Goal: Information Seeking & Learning: Learn about a topic

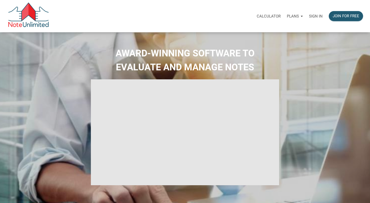
click at [311, 15] on p "Sign in" at bounding box center [316, 16] width 14 height 5
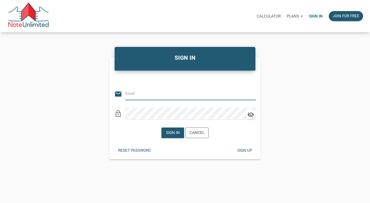
type input "[PERSON_NAME][EMAIL_ADDRESS][DOMAIN_NAME]"
click at [168, 135] on div "Sign in" at bounding box center [173, 133] width 14 height 6
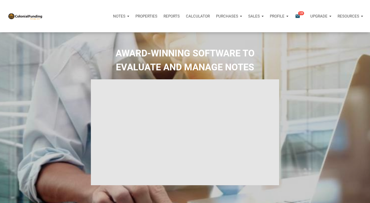
click at [300, 16] on icon "email" at bounding box center [298, 16] width 6 height 6
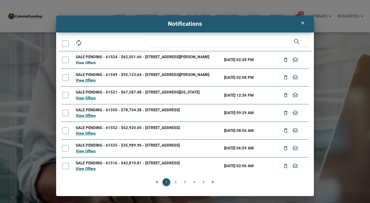
click at [91, 65] on link "View Offers" at bounding box center [86, 63] width 20 height 5
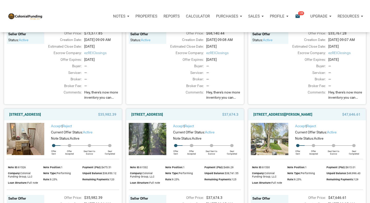
scroll to position [131, 0]
click at [41, 117] on link "720 North 14th Street, New Castle, IN, 47362" at bounding box center [25, 114] width 32 height 6
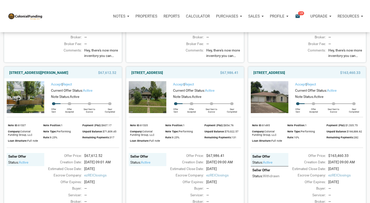
scroll to position [484, 0]
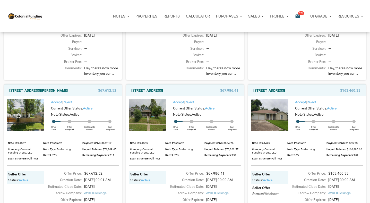
click at [121, 16] on p "Notes" at bounding box center [119, 16] width 12 height 5
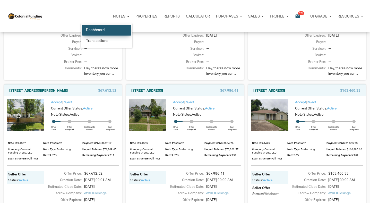
click at [104, 28] on link "Dashboard" at bounding box center [106, 30] width 49 height 11
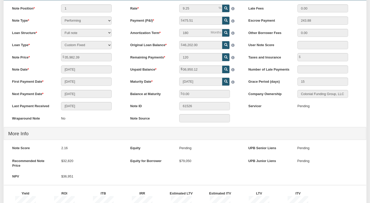
scroll to position [52, 0]
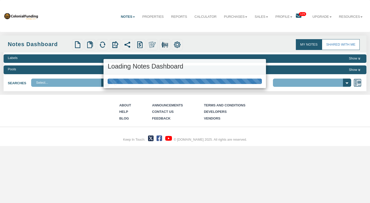
select select "316"
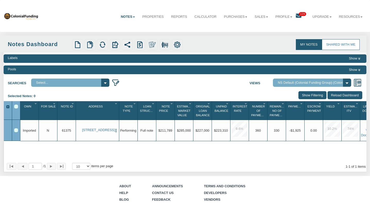
click at [128, 15] on link "Notes" at bounding box center [127, 17] width 21 height 13
click at [149, 16] on link "Properties" at bounding box center [153, 17] width 29 height 13
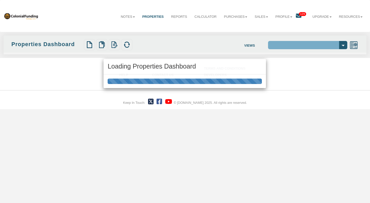
select select "138"
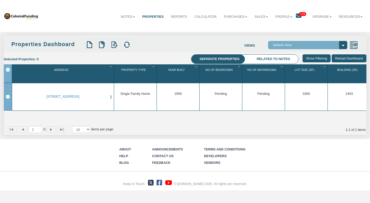
click at [296, 16] on icon at bounding box center [299, 16] width 6 height 6
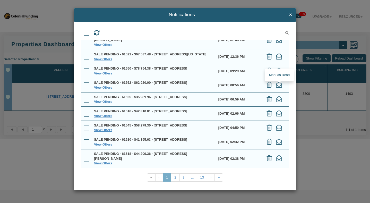
scroll to position [62, 0]
click at [175, 176] on link "2" at bounding box center [175, 178] width 9 height 8
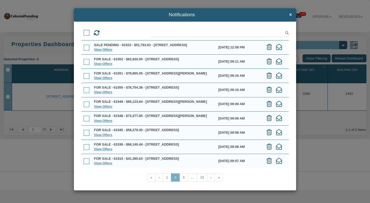
scroll to position [38, 0]
click at [185, 178] on link "3" at bounding box center [184, 178] width 9 height 8
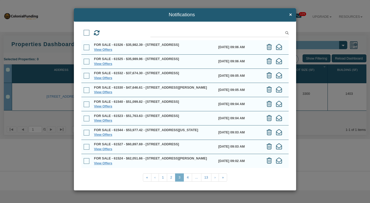
scroll to position [43, 0]
click at [192, 175] on link "4" at bounding box center [188, 178] width 9 height 8
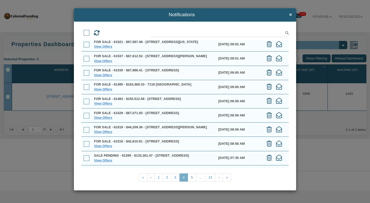
scroll to position [6, 0]
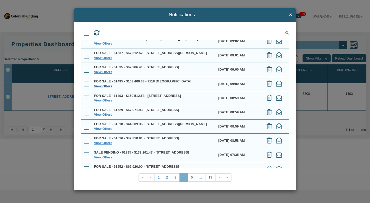
click at [109, 88] on link "View Offers" at bounding box center [103, 86] width 18 height 4
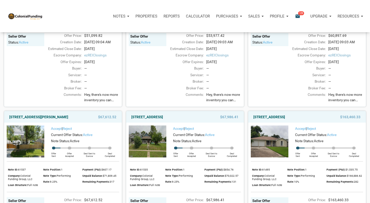
scroll to position [464, 0]
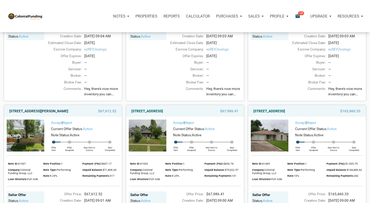
click at [68, 114] on link "2051 Perkins Avenue, Indianapolis, IN, 46203" at bounding box center [38, 111] width 59 height 6
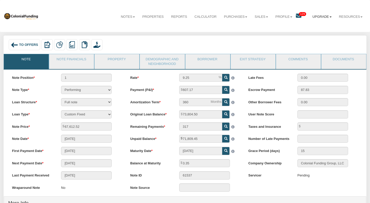
click at [322, 19] on link "Upgrade" at bounding box center [322, 17] width 27 height 13
click at [299, 16] on icon at bounding box center [299, 16] width 6 height 6
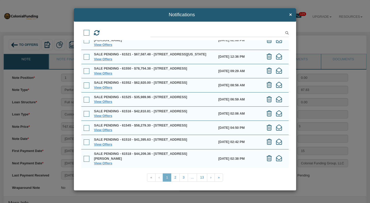
scroll to position [62, 0]
click at [183, 177] on link "3" at bounding box center [184, 178] width 9 height 8
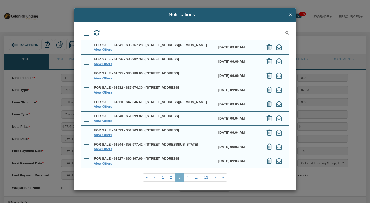
scroll to position [30, 0]
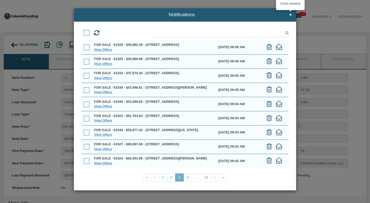
click at [292, 16] on span "×" at bounding box center [291, 14] width 3 height 5
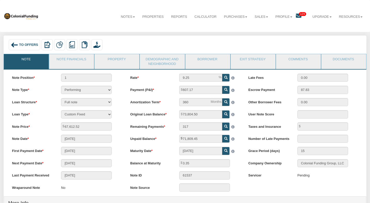
click at [15, 47] on img at bounding box center [14, 44] width 7 height 7
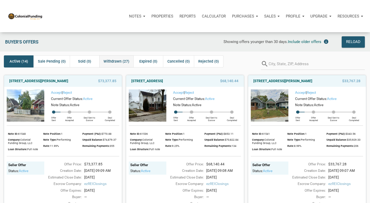
click at [110, 60] on span "Withdrawn (27)" at bounding box center [117, 62] width 26 height 6
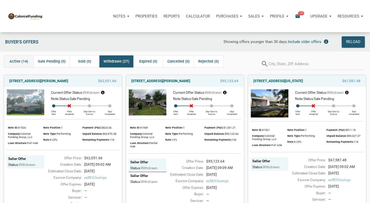
click at [16, 62] on span "Active (14)" at bounding box center [19, 62] width 19 height 6
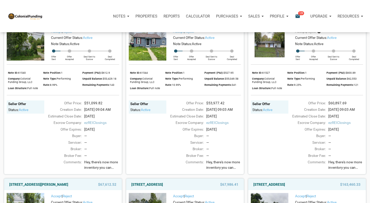
scroll to position [389, 0]
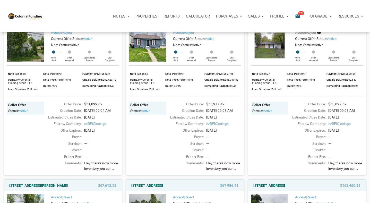
click at [110, 171] on span "Hey, there's now more inventory you can check out, with something for pretty mu…" at bounding box center [101, 166] width 35 height 11
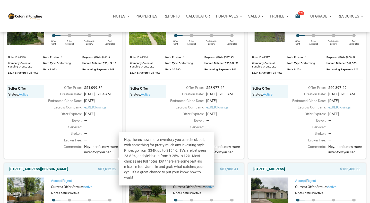
scroll to position [406, 0]
click at [38, 146] on div "Seller Offer Status: active" at bounding box center [25, 116] width 37 height 63
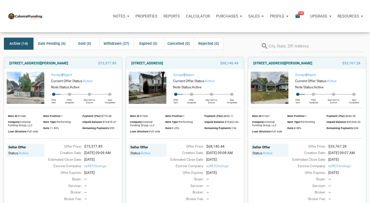
scroll to position [0, 0]
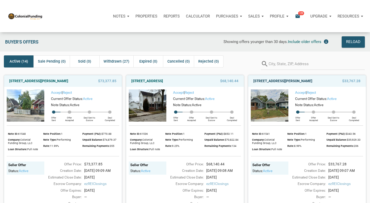
click at [261, 80] on link "1220 East Gimber Street, Indianapolis, IN, 46203" at bounding box center [283, 81] width 59 height 6
